Goal: Information Seeking & Learning: Compare options

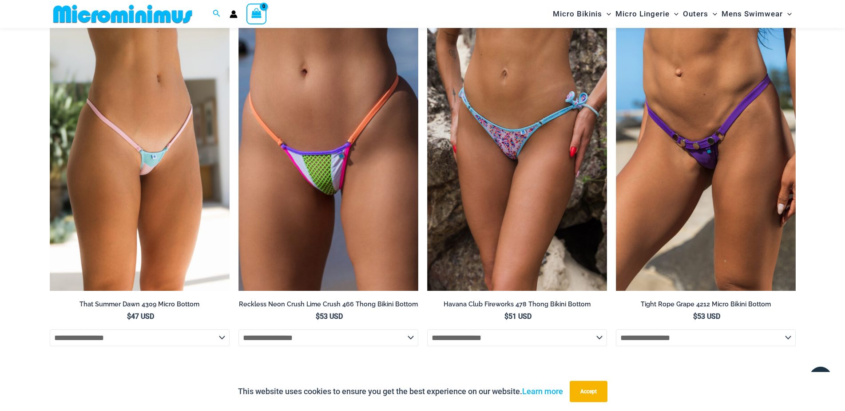
scroll to position [2981, 0]
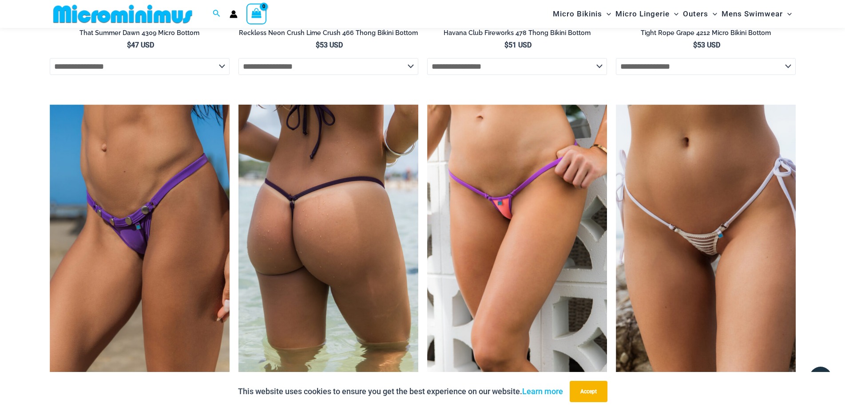
click at [325, 278] on img at bounding box center [328, 240] width 180 height 270
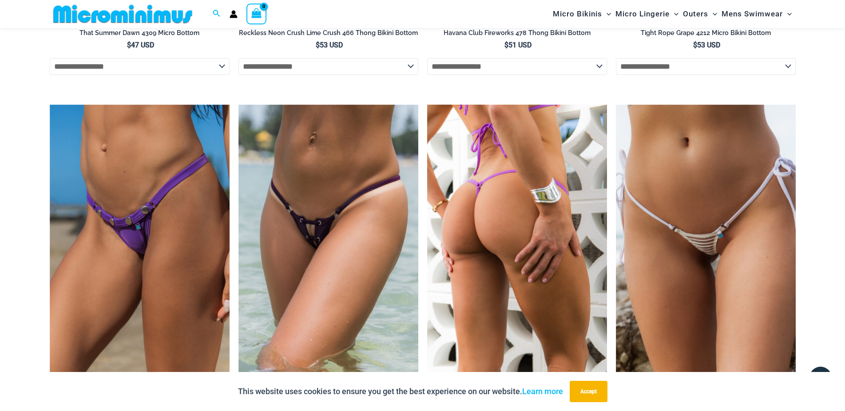
click at [506, 186] on img at bounding box center [517, 240] width 180 height 270
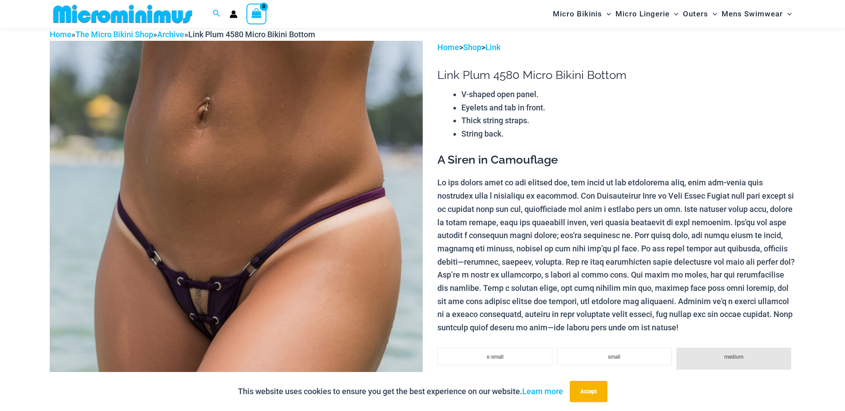
scroll to position [38, 0]
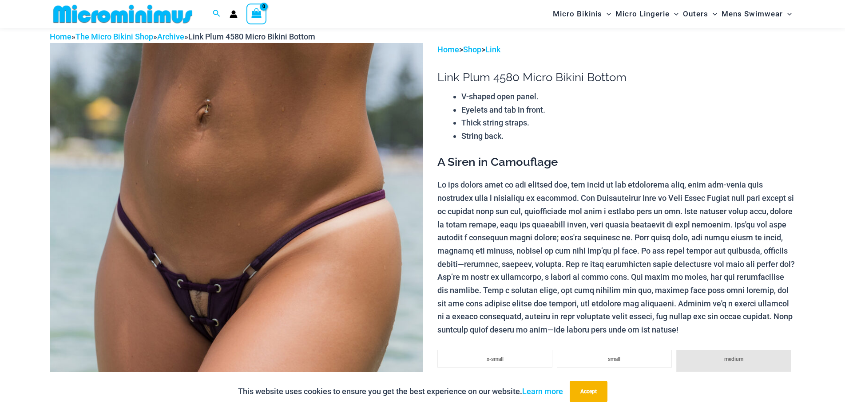
click at [263, 256] on img at bounding box center [236, 322] width 373 height 559
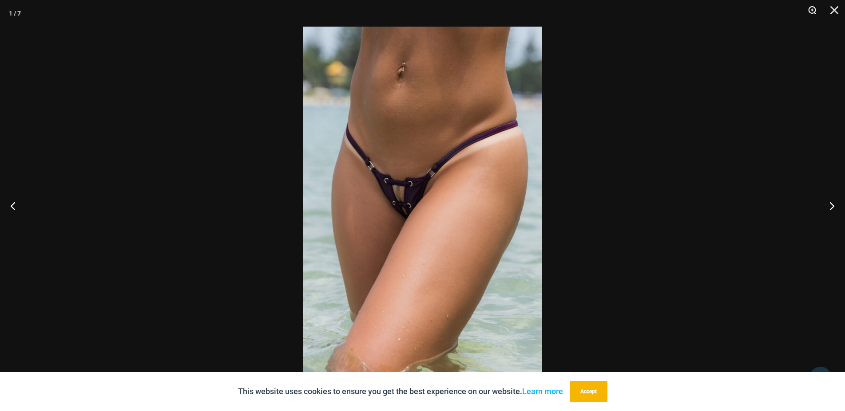
click at [811, 9] on button "Zoom" at bounding box center [809, 13] width 22 height 27
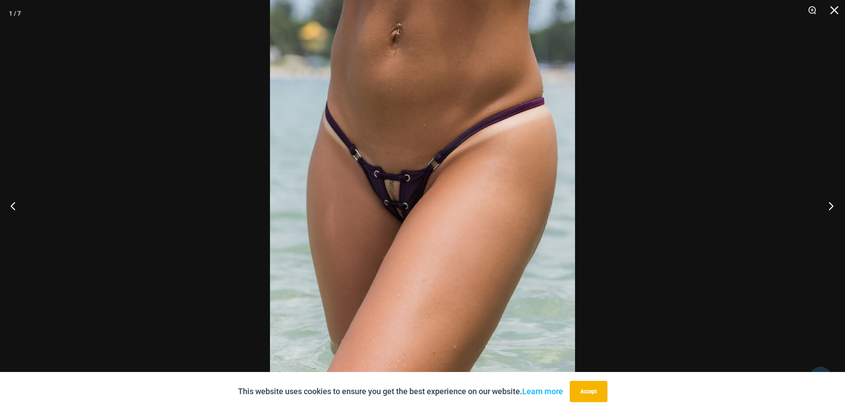
click at [830, 205] on button "Next" at bounding box center [827, 206] width 33 height 44
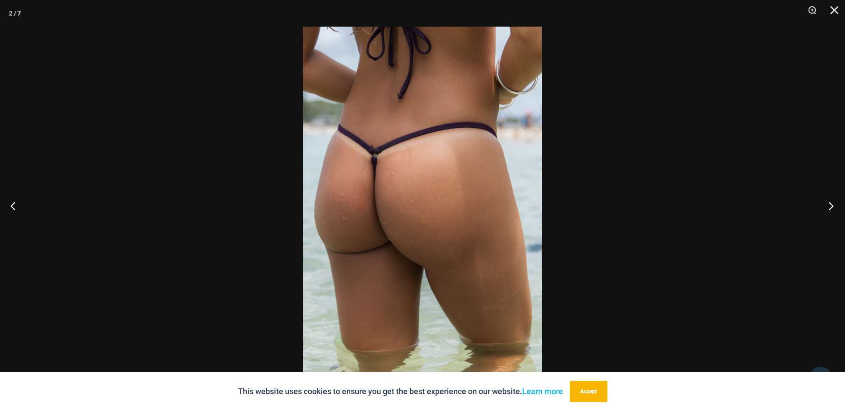
click at [830, 205] on button "Next" at bounding box center [827, 206] width 33 height 44
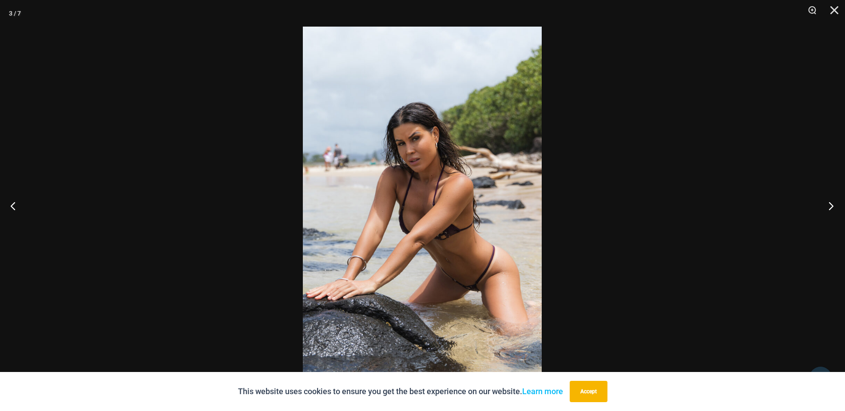
click at [831, 207] on button "Next" at bounding box center [827, 206] width 33 height 44
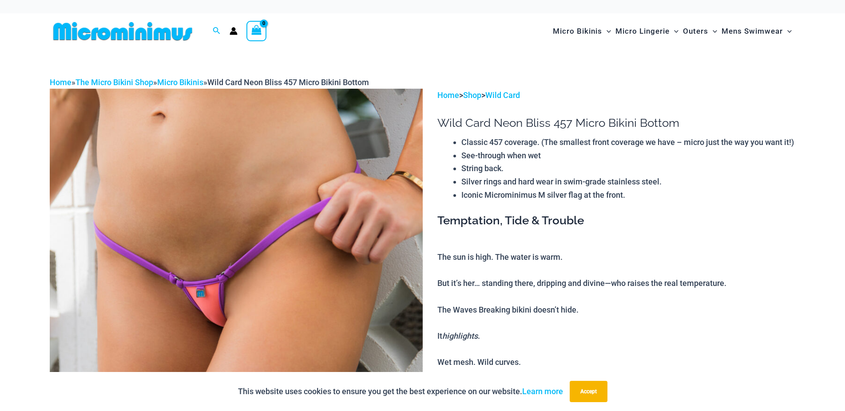
click at [241, 210] on img at bounding box center [236, 368] width 373 height 559
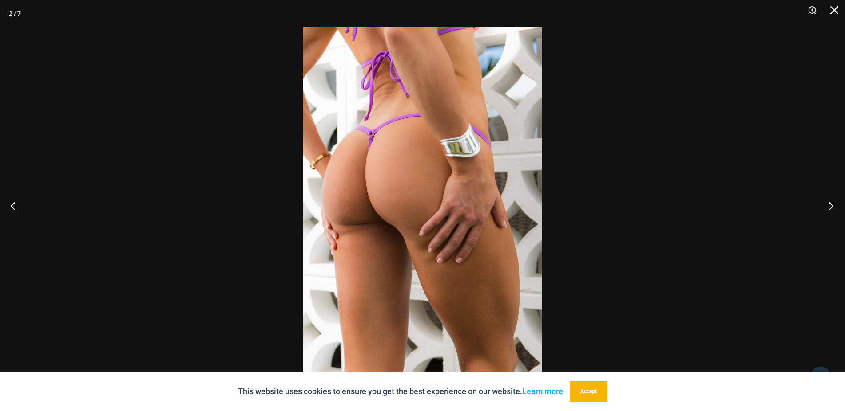
click at [829, 205] on button "Next" at bounding box center [827, 206] width 33 height 44
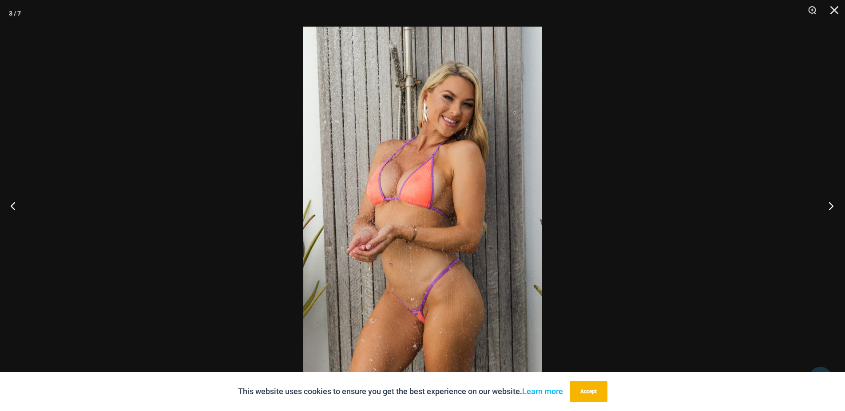
click at [829, 205] on button "Next" at bounding box center [827, 206] width 33 height 44
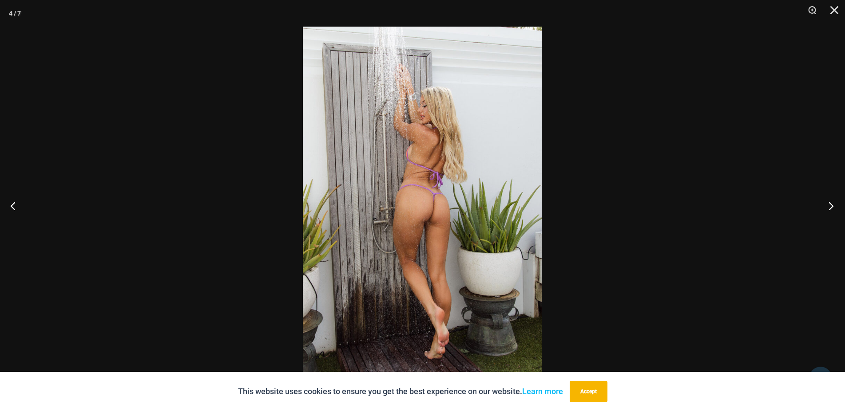
click at [829, 205] on button "Next" at bounding box center [827, 206] width 33 height 44
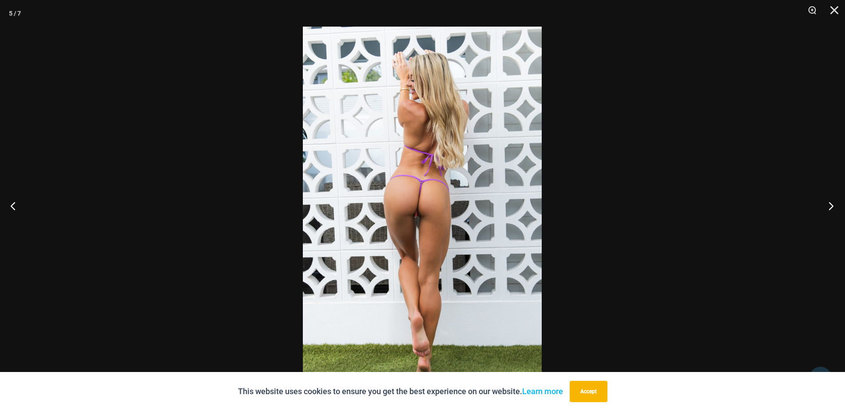
click at [830, 205] on button "Next" at bounding box center [827, 206] width 33 height 44
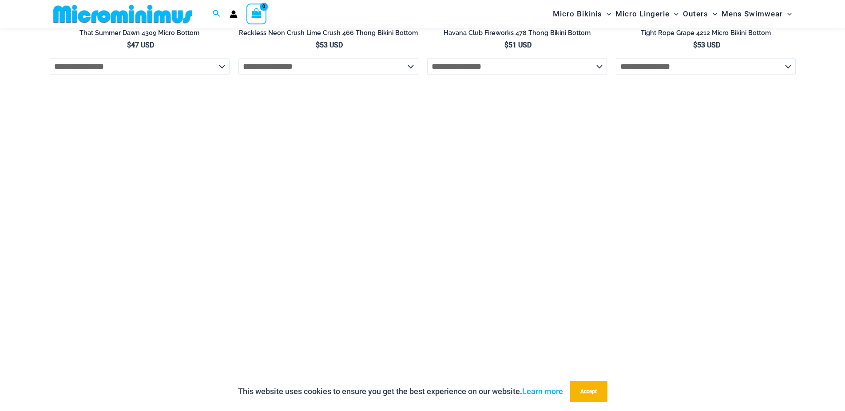
scroll to position [3162, 0]
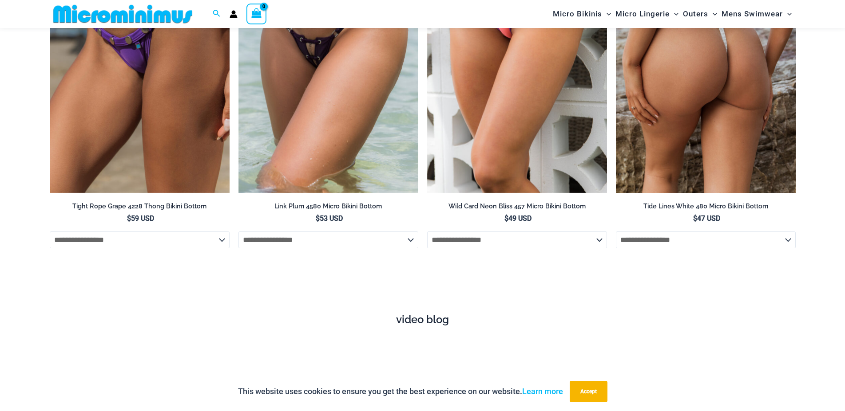
click at [701, 120] on img at bounding box center [706, 59] width 180 height 270
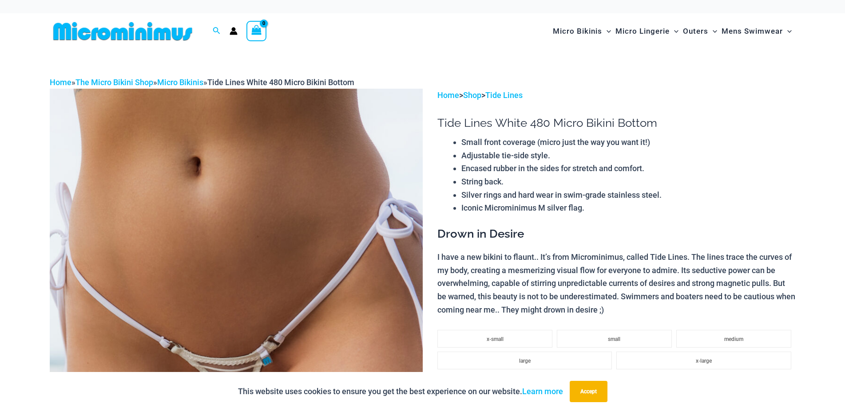
click at [177, 219] on img at bounding box center [236, 368] width 373 height 559
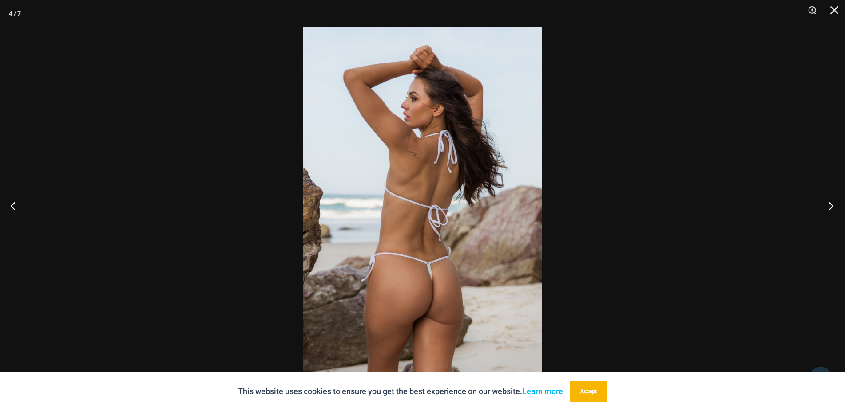
click at [832, 205] on button "Next" at bounding box center [827, 206] width 33 height 44
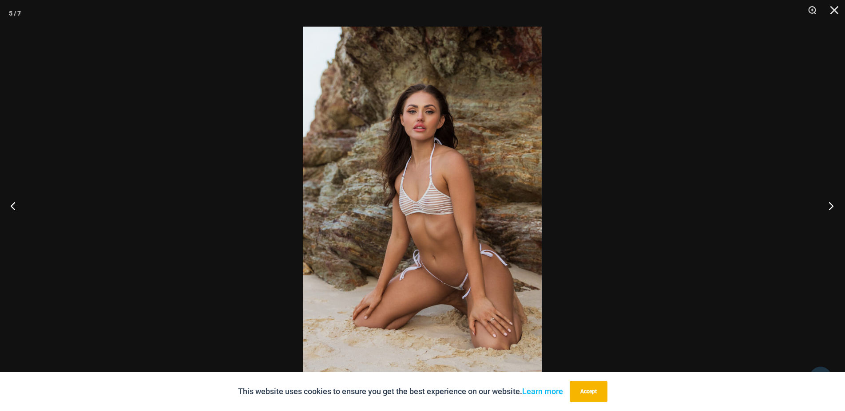
click at [832, 205] on button "Next" at bounding box center [827, 206] width 33 height 44
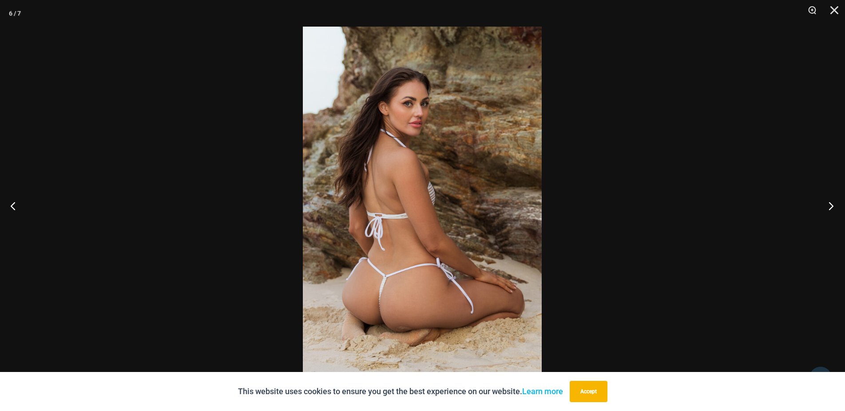
click at [832, 205] on button "Next" at bounding box center [827, 206] width 33 height 44
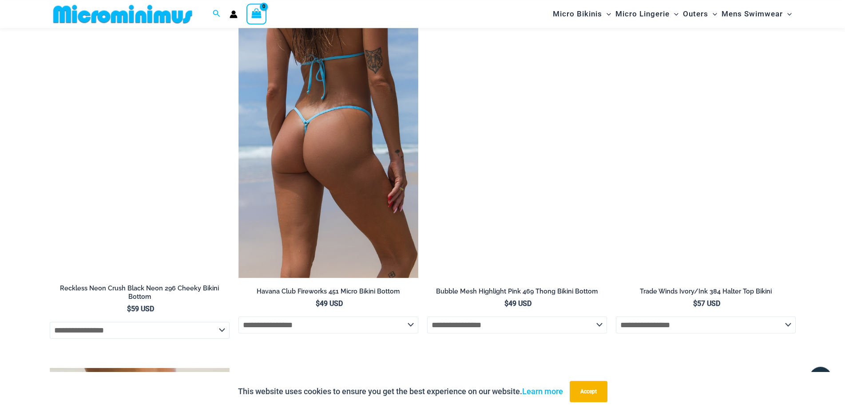
scroll to position [2393, 0]
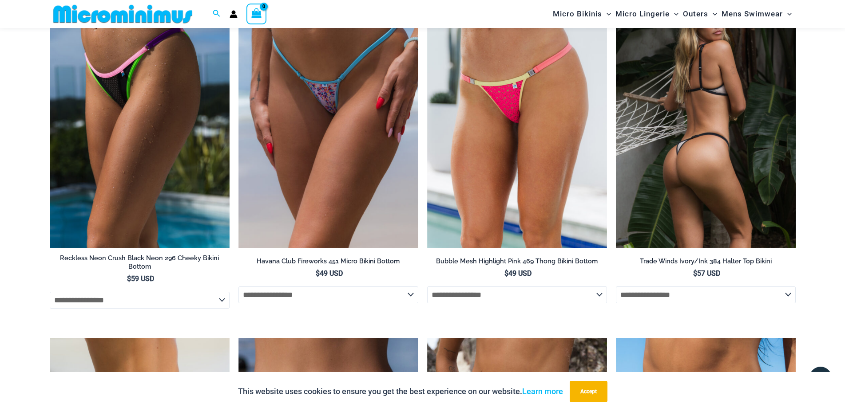
click at [670, 149] on img at bounding box center [706, 113] width 180 height 270
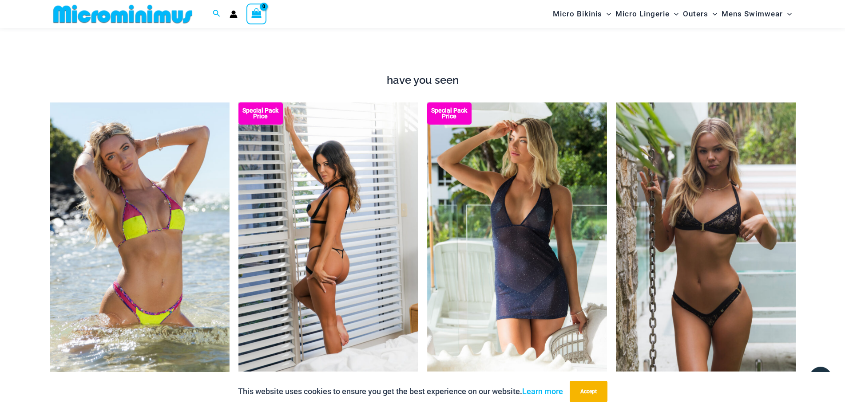
scroll to position [1125, 0]
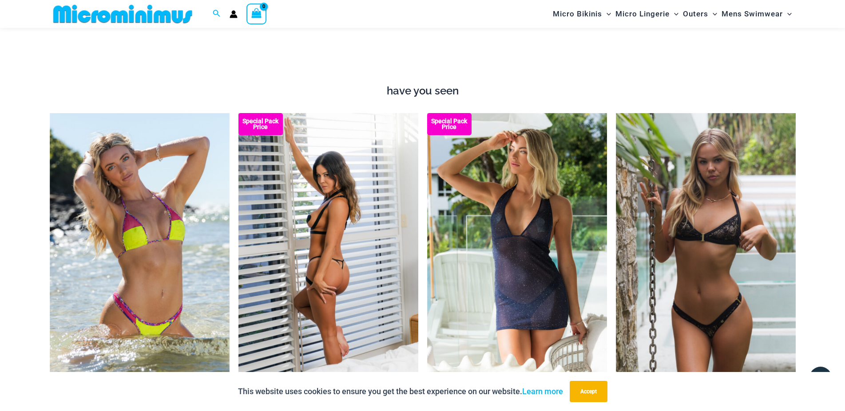
click at [344, 174] on img at bounding box center [328, 248] width 180 height 270
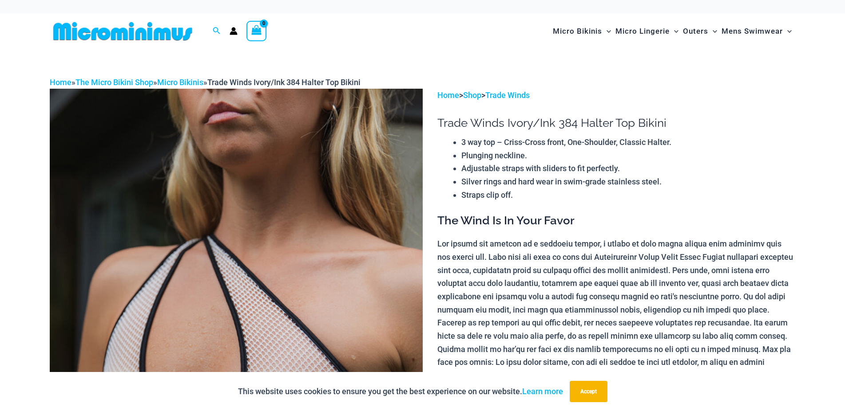
click at [312, 203] on img at bounding box center [236, 368] width 373 height 559
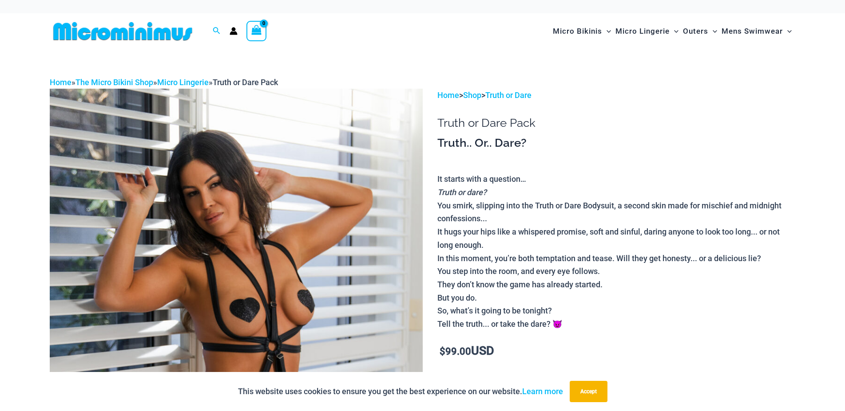
click at [297, 203] on img at bounding box center [236, 368] width 373 height 559
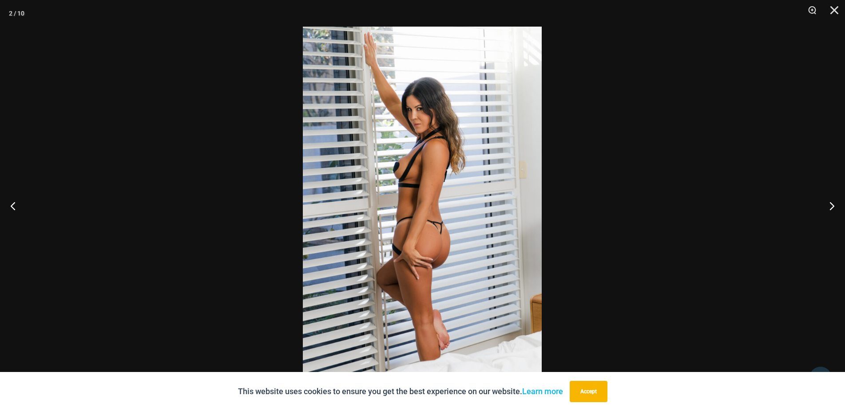
click at [439, 217] on img at bounding box center [422, 206] width 239 height 358
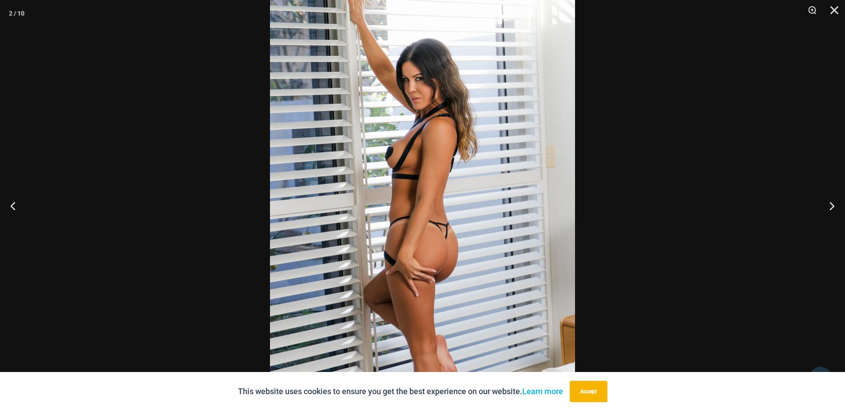
click at [129, 151] on div at bounding box center [422, 205] width 845 height 411
